Goal: Task Accomplishment & Management: Use online tool/utility

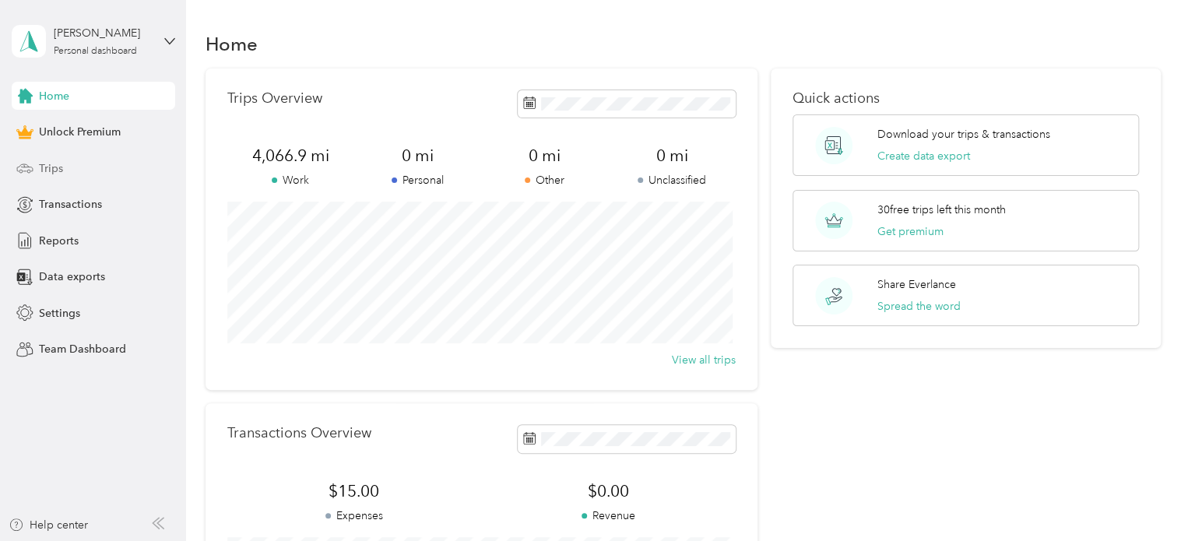
click at [59, 163] on span "Trips" at bounding box center [51, 168] width 24 height 16
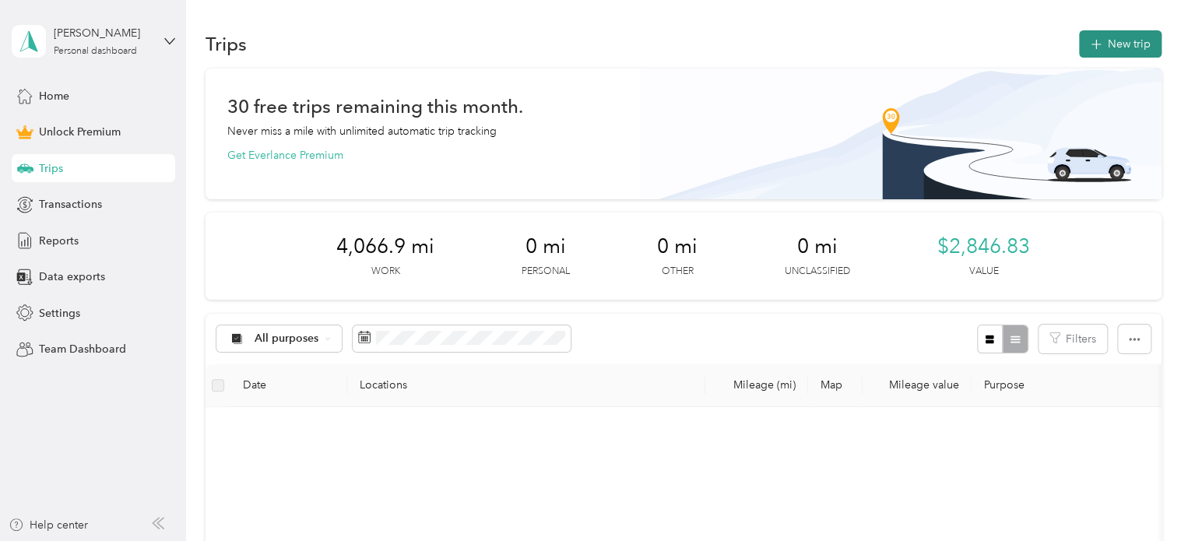
click at [1081, 45] on button "New trip" at bounding box center [1120, 43] width 83 height 27
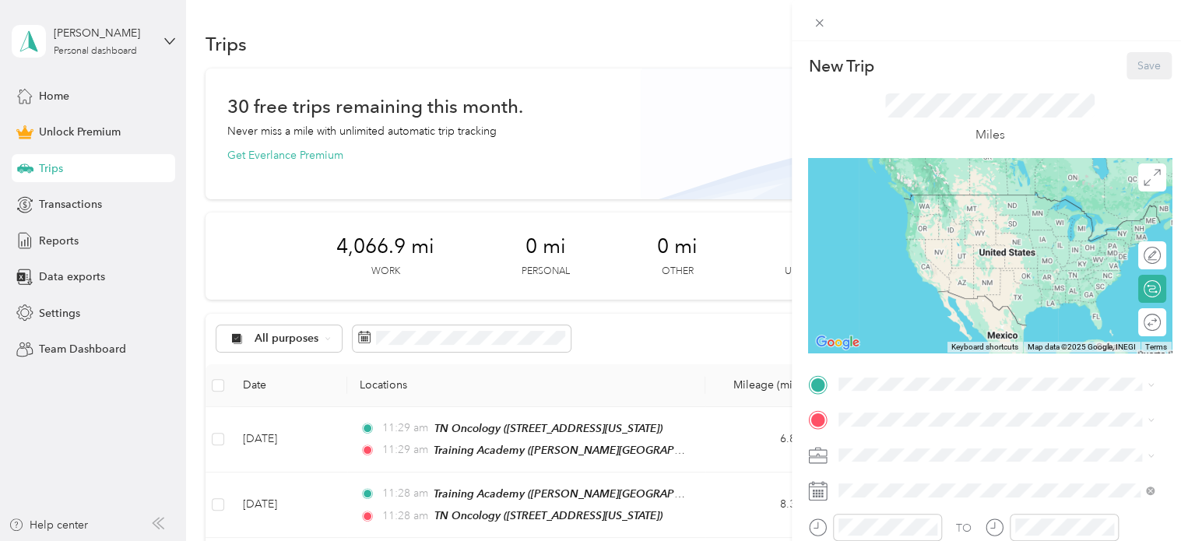
click at [872, 255] on li "Personal" at bounding box center [996, 264] width 326 height 27
click at [861, 246] on ol "Work Personal ATS ATS Other Charity Medical Moving Commute" at bounding box center [996, 332] width 326 height 218
click at [871, 246] on ol "Work Personal ATS ATS Other Charity Medical Moving Commute" at bounding box center [996, 332] width 326 height 218
click at [874, 441] on div "TO Add photo" at bounding box center [990, 542] width 364 height 341
click at [883, 234] on div "Work" at bounding box center [996, 231] width 304 height 16
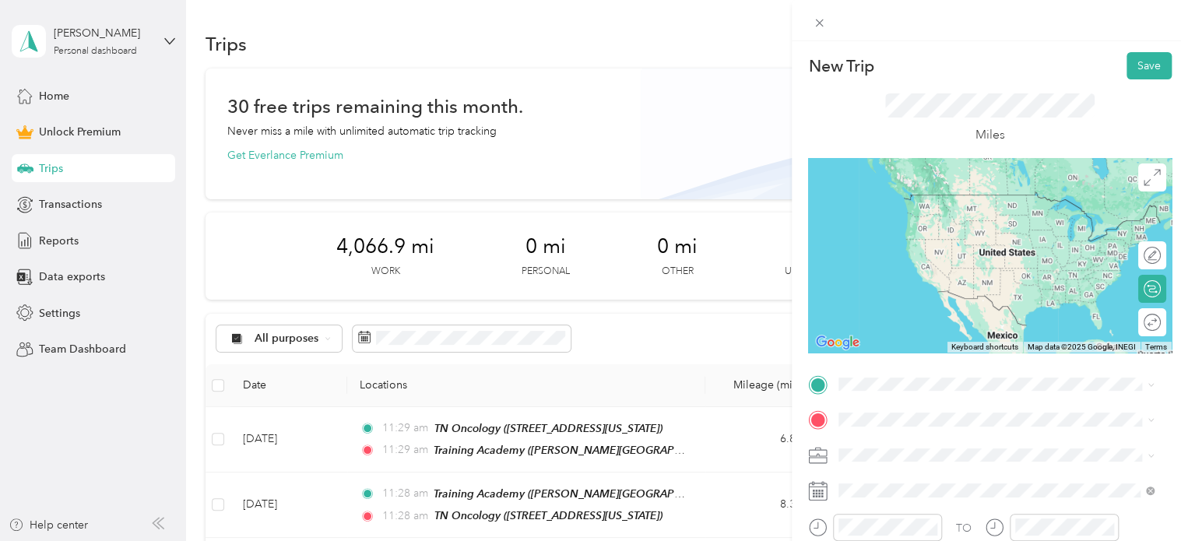
click at [909, 216] on span "[STREET_ADDRESS][US_STATE]" at bounding box center [946, 209] width 156 height 13
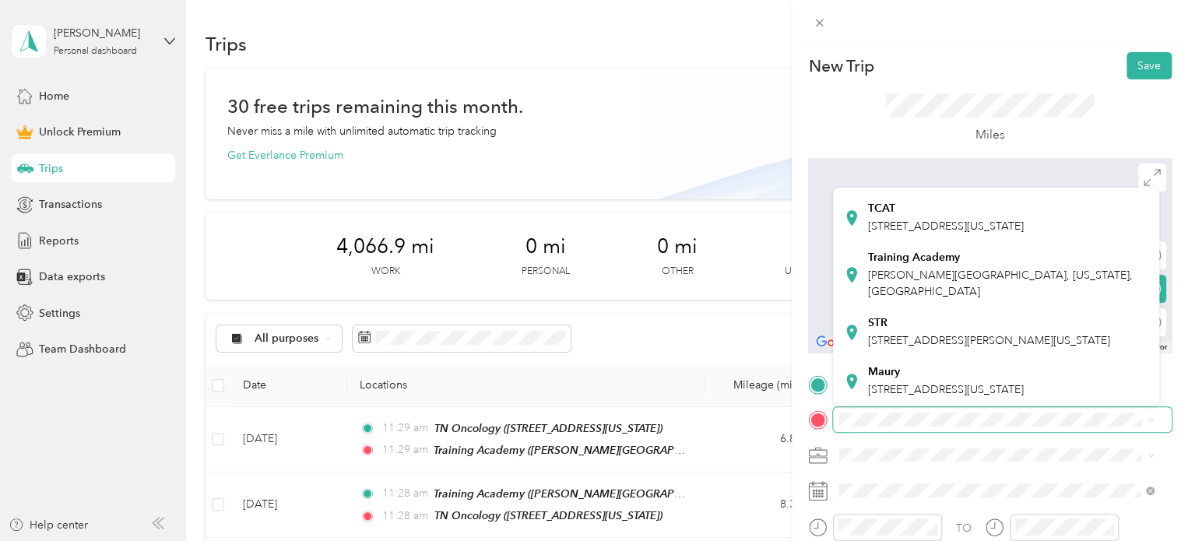
scroll to position [282, 0]
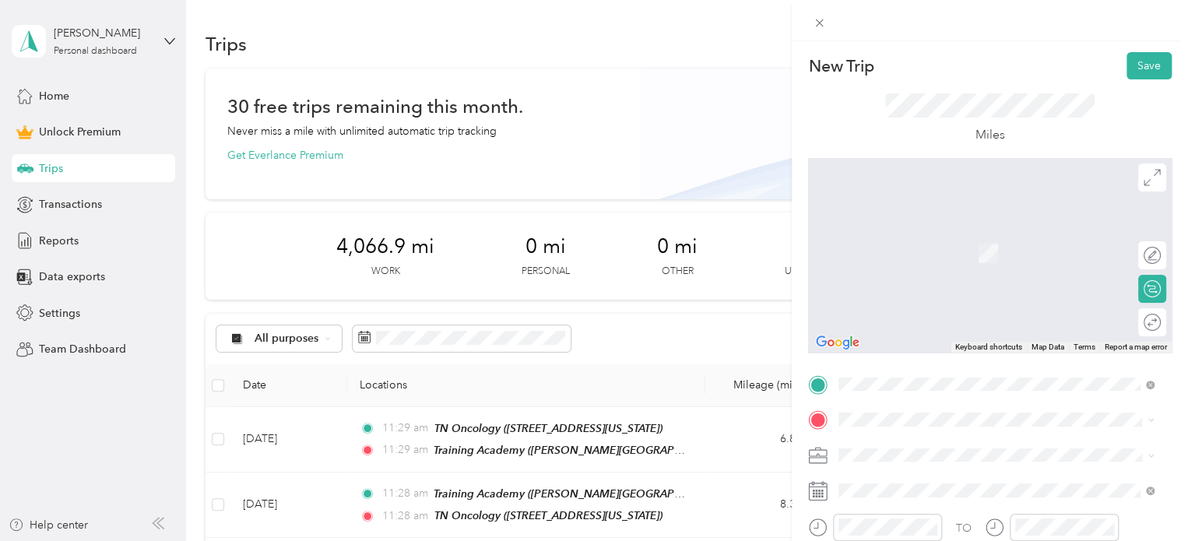
click at [1000, 297] on div "Training Academy [PERSON_NAME][GEOGRAPHIC_DATA], [US_STATE], [GEOGRAPHIC_DATA]" at bounding box center [1008, 272] width 281 height 49
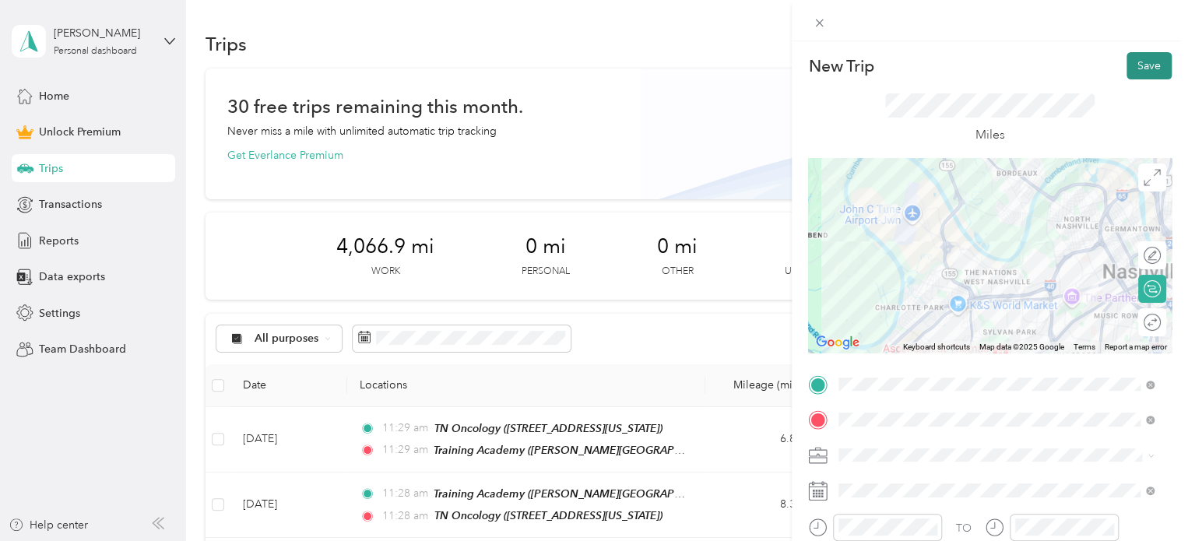
click at [1136, 68] on button "Save" at bounding box center [1148, 65] width 45 height 27
